Goal: Use online tool/utility: Utilize a website feature to perform a specific function

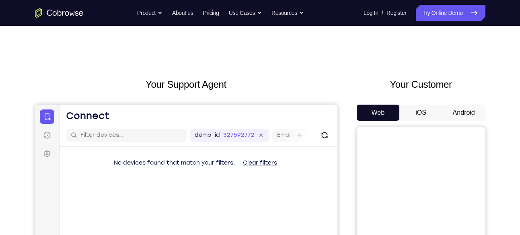
scroll to position [68, 0]
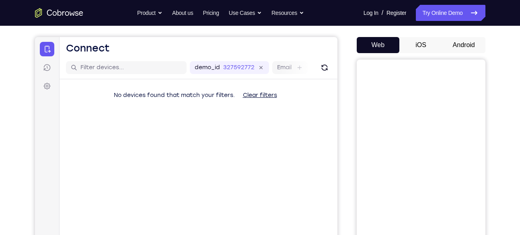
click at [470, 48] on button "Android" at bounding box center [463, 45] width 43 height 16
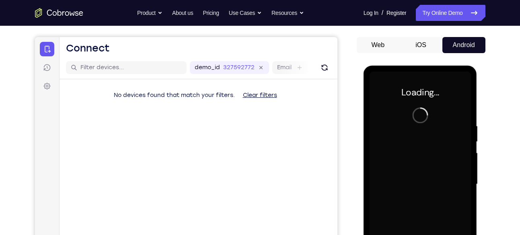
scroll to position [0, 0]
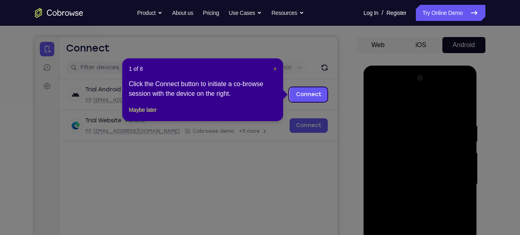
click at [275, 68] on span "×" at bounding box center [274, 69] width 3 height 6
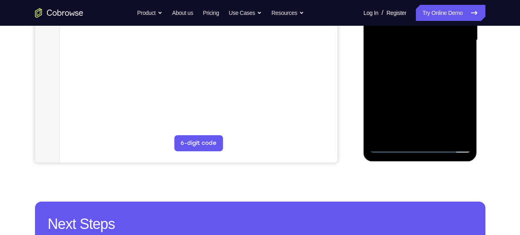
scroll to position [213, 0]
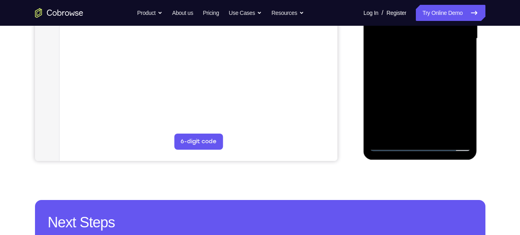
click at [425, 148] on div at bounding box center [420, 38] width 101 height 225
click at [464, 111] on div at bounding box center [420, 38] width 101 height 225
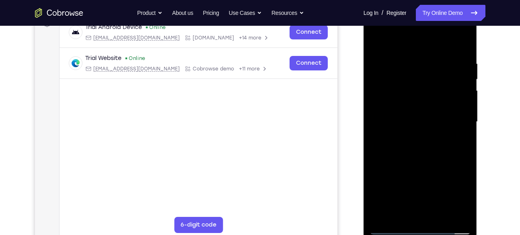
scroll to position [129, 0]
click at [377, 29] on div at bounding box center [420, 122] width 101 height 225
click at [453, 118] on div at bounding box center [420, 122] width 101 height 225
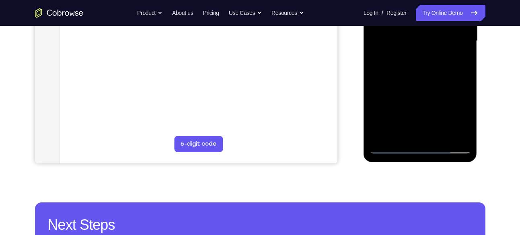
scroll to position [210, 0]
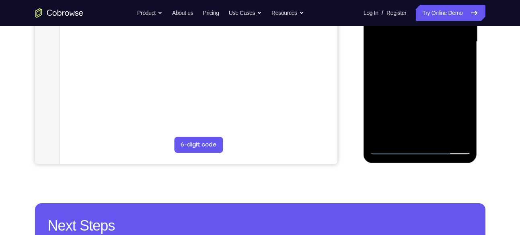
click at [413, 56] on div at bounding box center [420, 41] width 101 height 225
click at [394, 35] on div at bounding box center [420, 41] width 101 height 225
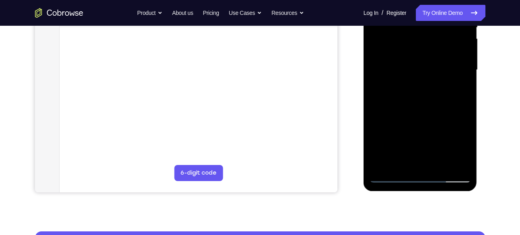
scroll to position [181, 0]
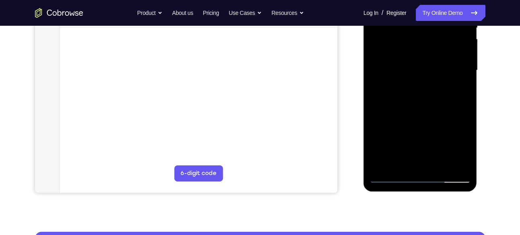
click at [392, 37] on div at bounding box center [420, 70] width 101 height 225
click at [404, 38] on div at bounding box center [420, 70] width 101 height 225
click at [401, 50] on div at bounding box center [420, 70] width 101 height 225
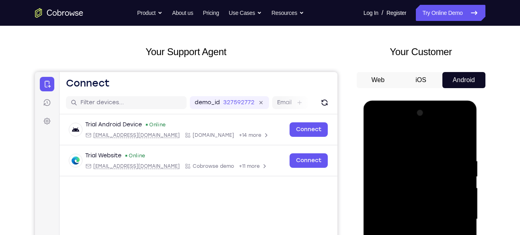
scroll to position [33, 0]
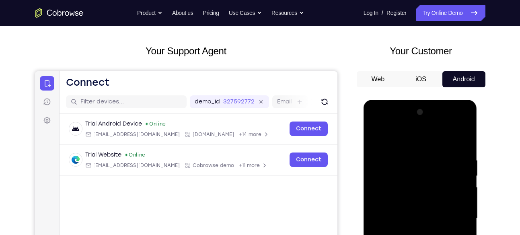
click at [408, 218] on div at bounding box center [420, 218] width 101 height 225
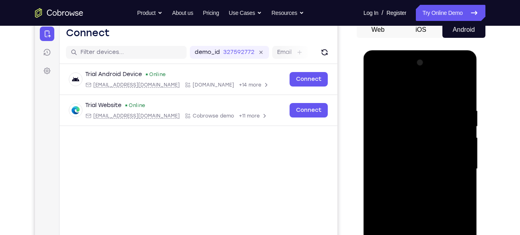
scroll to position [83, 0]
click at [414, 190] on div at bounding box center [420, 168] width 101 height 225
click at [424, 193] on div at bounding box center [420, 168] width 101 height 225
click at [413, 189] on div at bounding box center [420, 168] width 101 height 225
click at [417, 181] on div at bounding box center [420, 168] width 101 height 225
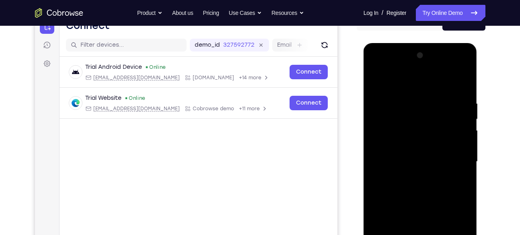
scroll to position [91, 0]
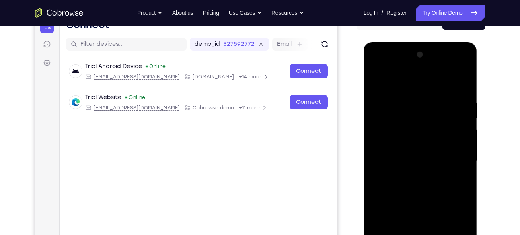
click at [405, 162] on div at bounding box center [420, 160] width 101 height 225
click at [416, 187] on div at bounding box center [420, 160] width 101 height 225
click at [425, 183] on div at bounding box center [420, 160] width 101 height 225
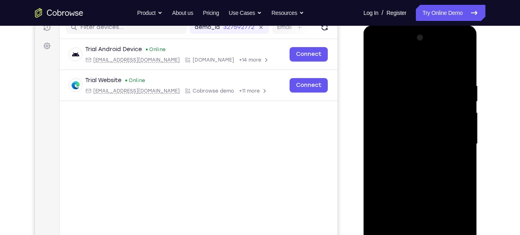
scroll to position [108, 0]
click at [464, 72] on div at bounding box center [420, 143] width 101 height 225
click at [464, 61] on div at bounding box center [420, 143] width 101 height 225
click at [375, 60] on div at bounding box center [420, 143] width 101 height 225
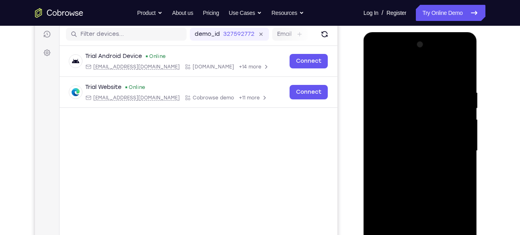
scroll to position [100, 0]
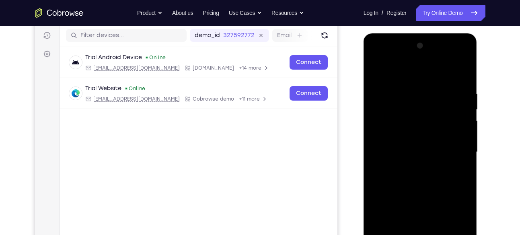
click at [411, 80] on div at bounding box center [420, 151] width 101 height 225
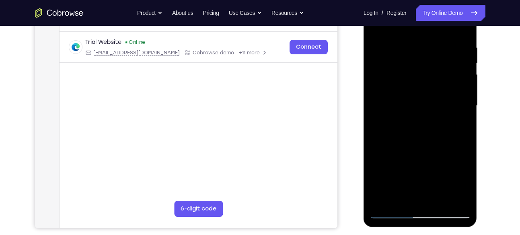
scroll to position [146, 0]
click at [461, 108] on div at bounding box center [420, 105] width 101 height 225
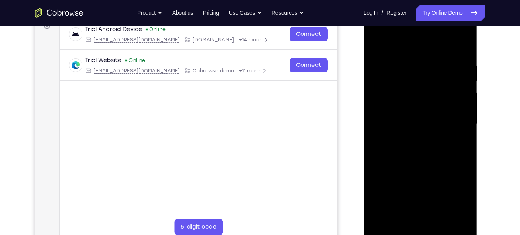
scroll to position [127, 0]
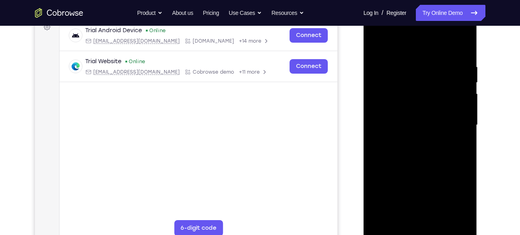
click at [462, 47] on div at bounding box center [420, 124] width 101 height 225
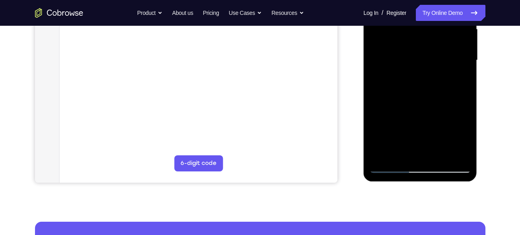
scroll to position [192, 0]
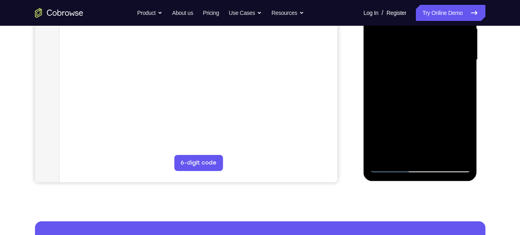
click at [400, 153] on div at bounding box center [420, 59] width 101 height 225
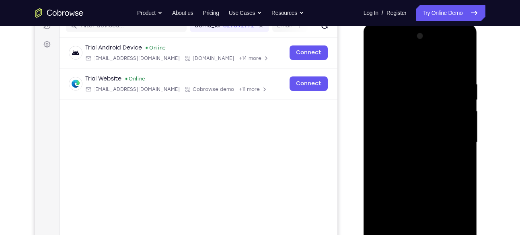
scroll to position [109, 0]
click at [413, 62] on div at bounding box center [420, 142] width 101 height 225
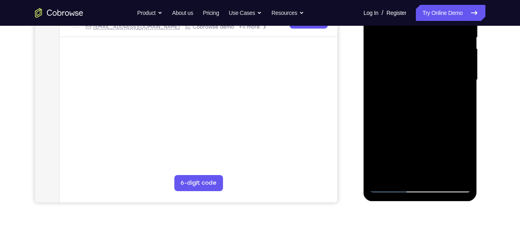
scroll to position [173, 0]
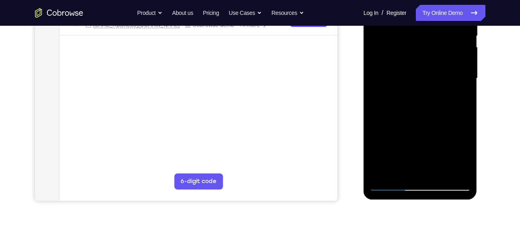
click at [386, 186] on div at bounding box center [420, 78] width 101 height 225
click at [381, 174] on div at bounding box center [420, 78] width 101 height 225
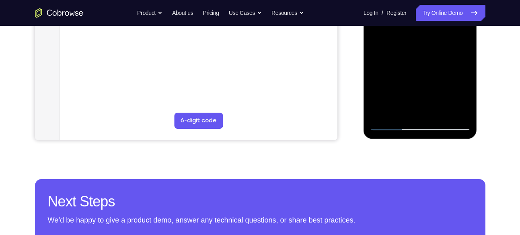
scroll to position [248, 0]
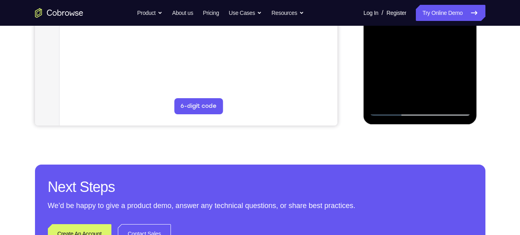
click at [380, 101] on div at bounding box center [420, 3] width 101 height 225
click at [384, 97] on div at bounding box center [420, 3] width 101 height 225
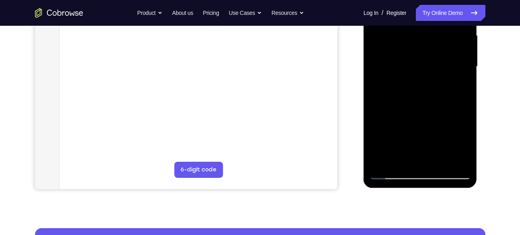
scroll to position [185, 0]
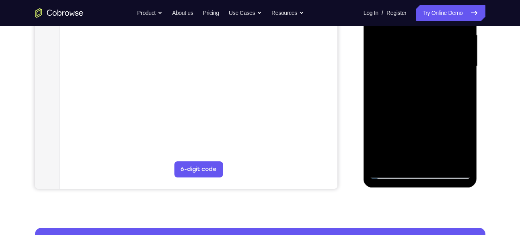
click at [464, 86] on div at bounding box center [420, 66] width 101 height 225
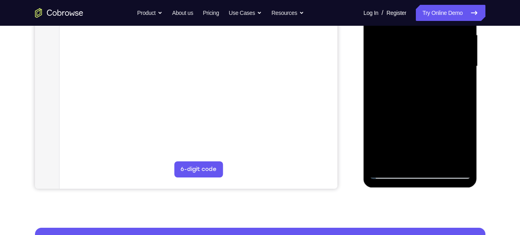
click at [464, 86] on div at bounding box center [420, 66] width 101 height 225
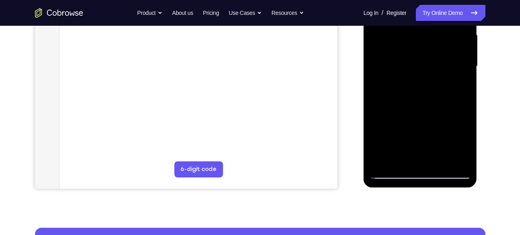
click at [464, 86] on div at bounding box center [420, 66] width 101 height 225
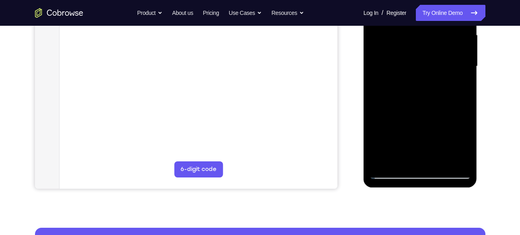
click at [464, 86] on div at bounding box center [420, 66] width 101 height 225
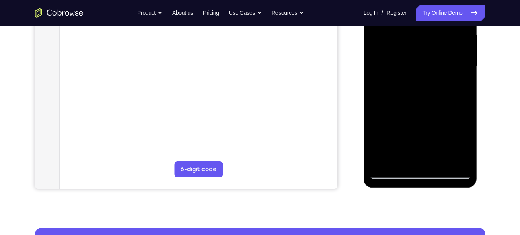
drag, startPoint x: 415, startPoint y: 114, endPoint x: 420, endPoint y: -25, distance: 139.2
click at [420, 0] on div at bounding box center [420, 66] width 101 height 225
drag, startPoint x: 441, startPoint y: 111, endPoint x: 447, endPoint y: -25, distance: 136.4
click at [447, 0] on div at bounding box center [420, 66] width 101 height 225
drag, startPoint x: 433, startPoint y: 113, endPoint x: 411, endPoint y: -25, distance: 139.6
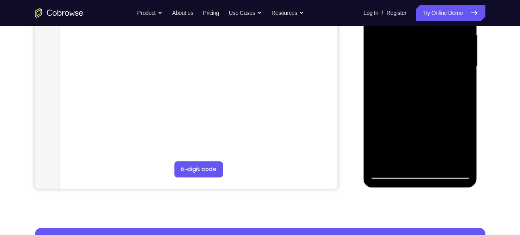
click at [411, 0] on div at bounding box center [420, 66] width 101 height 225
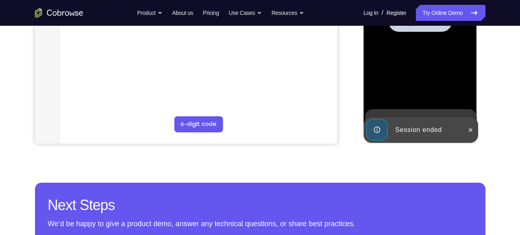
scroll to position [231, 0]
